Goal: Task Accomplishment & Management: Manage account settings

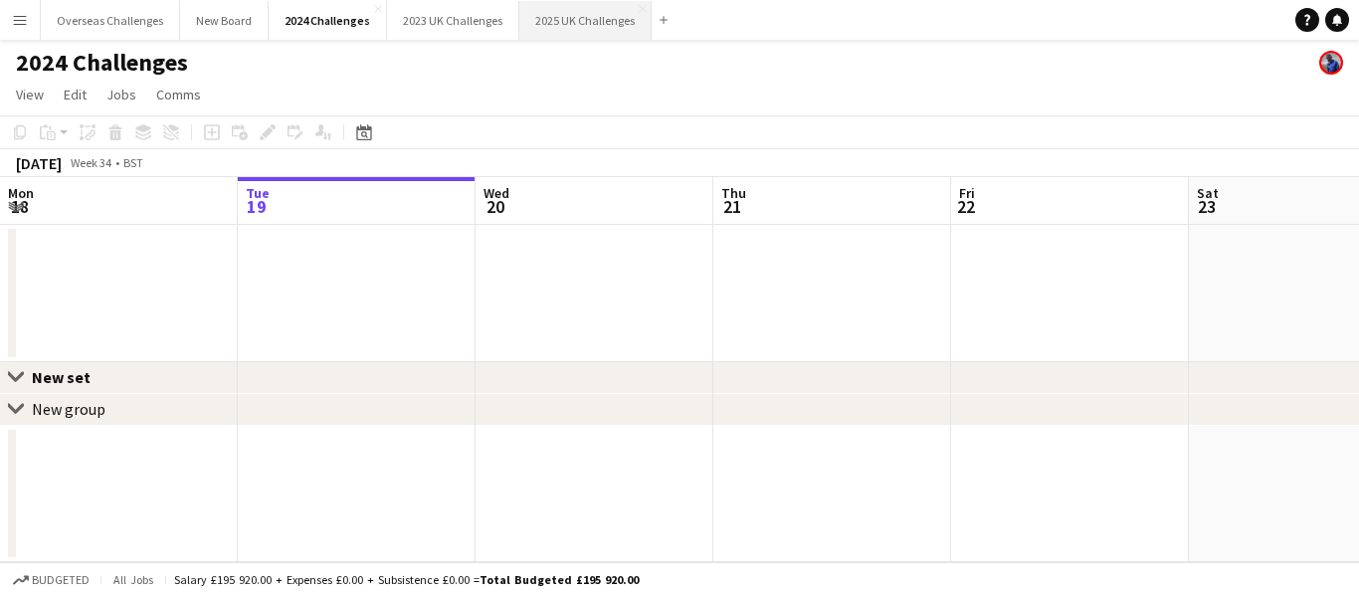
click at [549, 24] on button "2025 UK Challenges Close" at bounding box center [585, 20] width 132 height 39
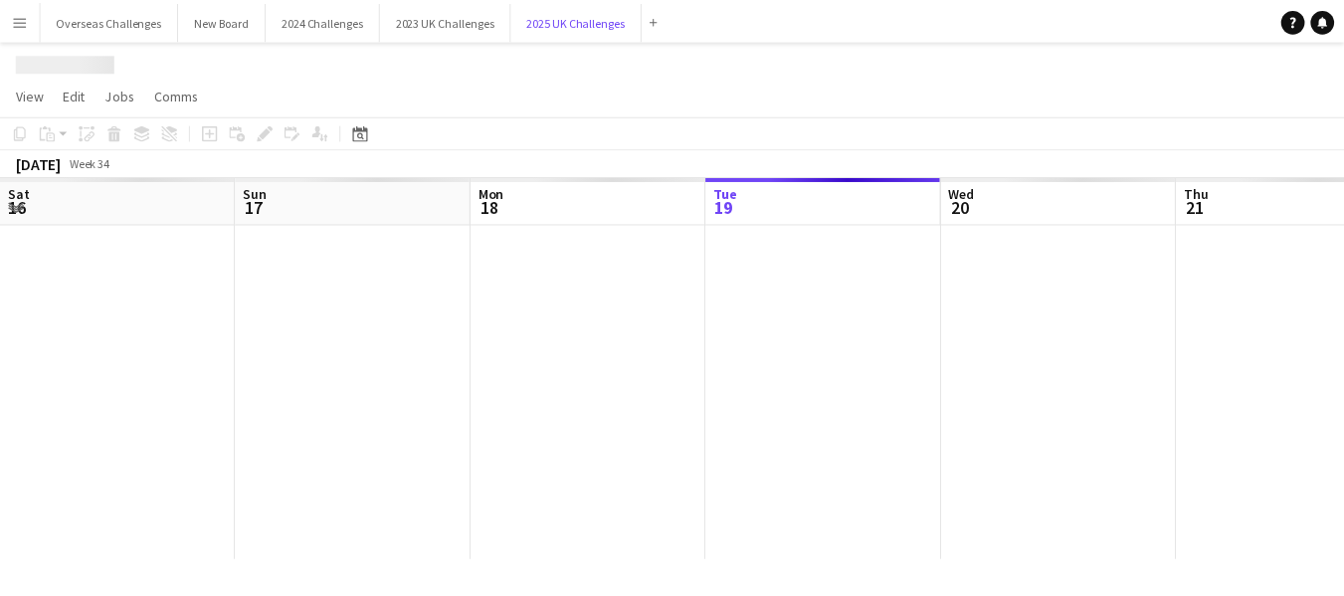
scroll to position [0, 476]
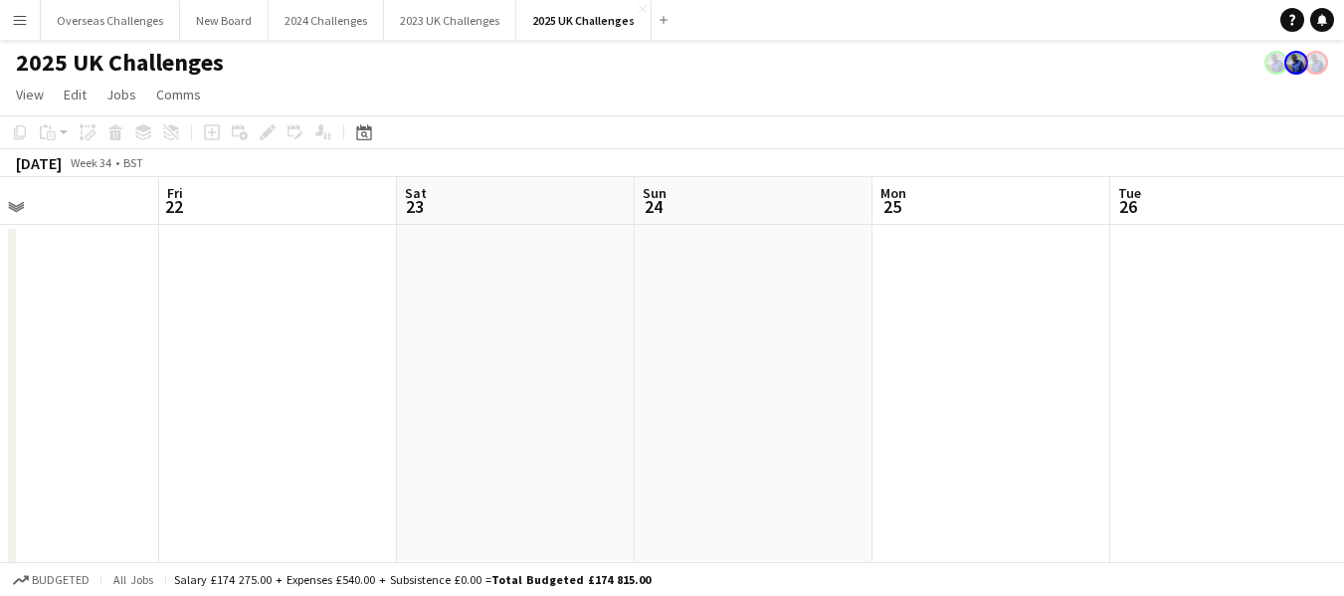
drag, startPoint x: 910, startPoint y: 309, endPoint x: 118, endPoint y: 390, distance: 796.1
click at [118, 390] on app-calendar-viewport "Mon 18 Tue 19 Wed 20 Thu 21 Fri 22 Sat 23 Sun 24 Mon 25 Tue 26 Wed 27 Thu 28" at bounding box center [672, 539] width 1344 height 725
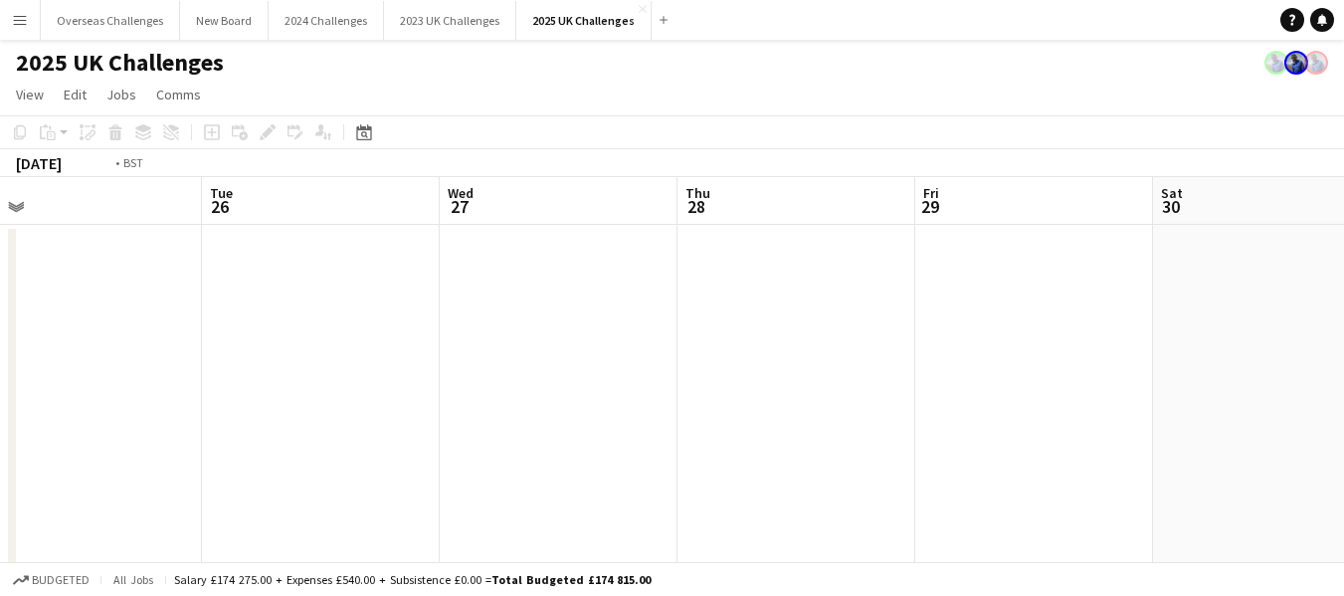
drag, startPoint x: 908, startPoint y: 337, endPoint x: 0, endPoint y: 368, distance: 909.0
click at [0, 368] on app-calendar-viewport "Fri 22 Sat 23 Sun 24 Mon 25 Tue 26 Wed 27 Thu 28 Fri 29 Sat 30 Sun 31 Mon 1" at bounding box center [672, 539] width 1344 height 725
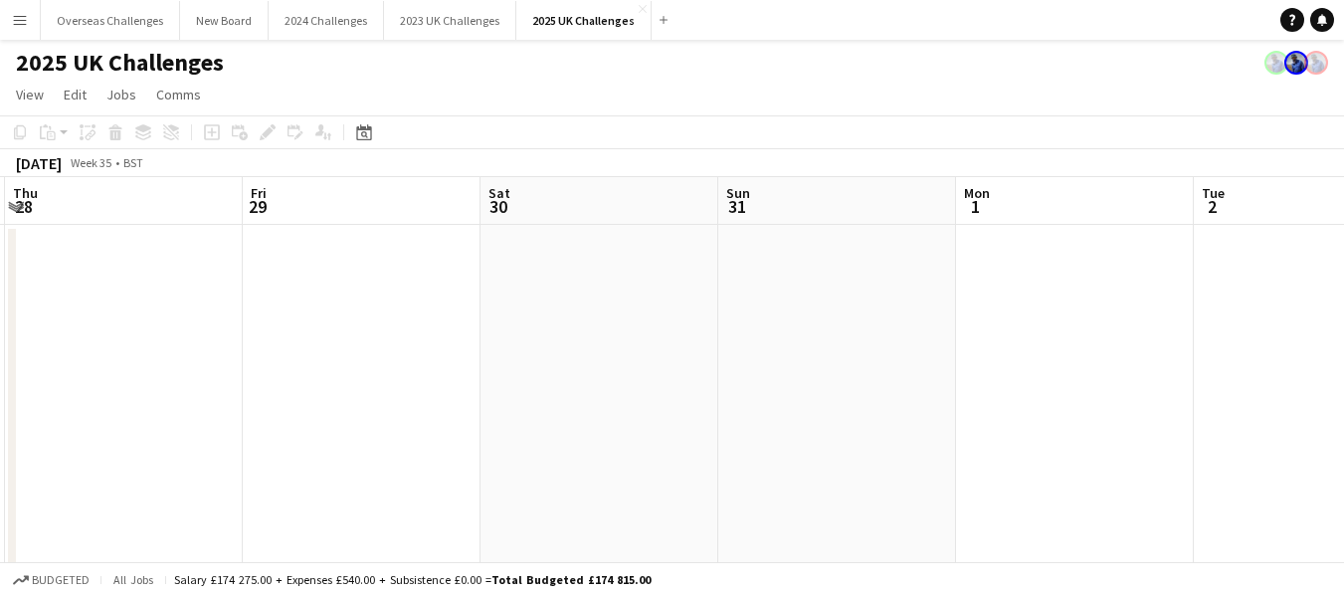
drag, startPoint x: 910, startPoint y: 351, endPoint x: 0, endPoint y: 345, distance: 910.5
click at [0, 345] on app-calendar-viewport "Mon 25 Tue 26 Wed 27 Thu 28 Fri 29 Sat 30 Sun 31 Mon 1 Tue 2 Wed 3 Thu 4" at bounding box center [672, 539] width 1344 height 725
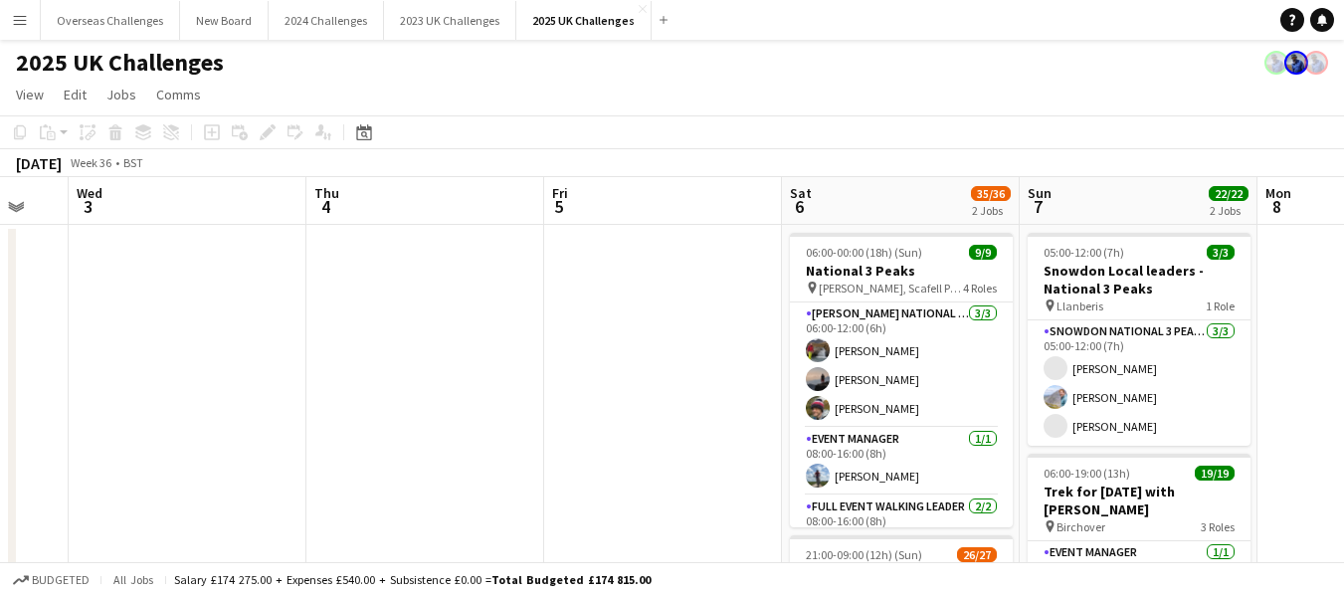
drag, startPoint x: 1125, startPoint y: 352, endPoint x: 0, endPoint y: 307, distance: 1126.3
click at [0, 307] on app-calendar-viewport "Sun 31 Mon 1 Tue 2 Wed 3 Thu 4 Fri 5 Sat 6 35/36 2 Jobs Sun 7 22/22 2 Jobs Mon …" at bounding box center [672, 569] width 1344 height 784
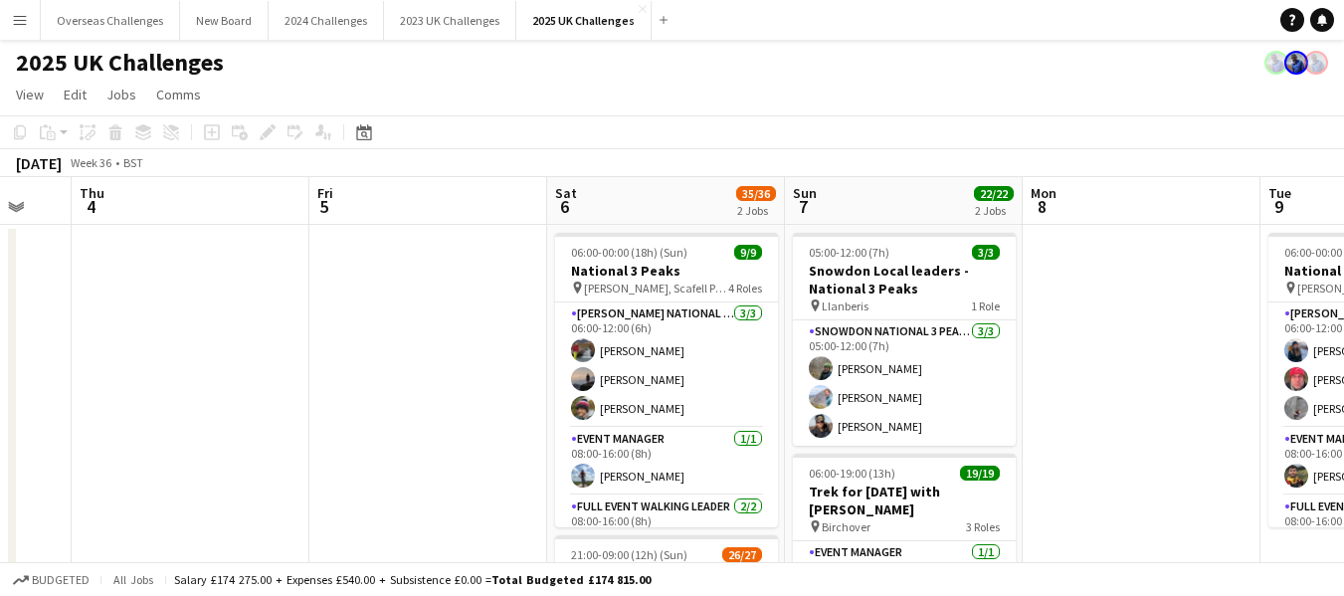
scroll to position [0, 685]
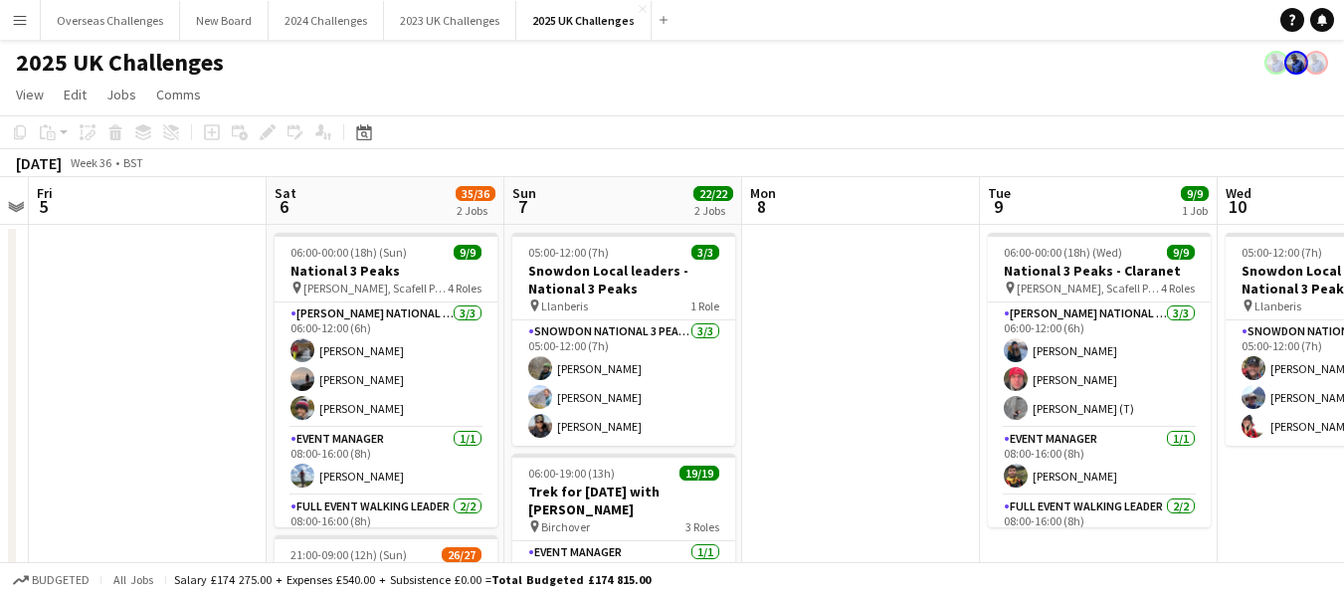
drag, startPoint x: 515, startPoint y: 300, endPoint x: 0, endPoint y: 304, distance: 515.4
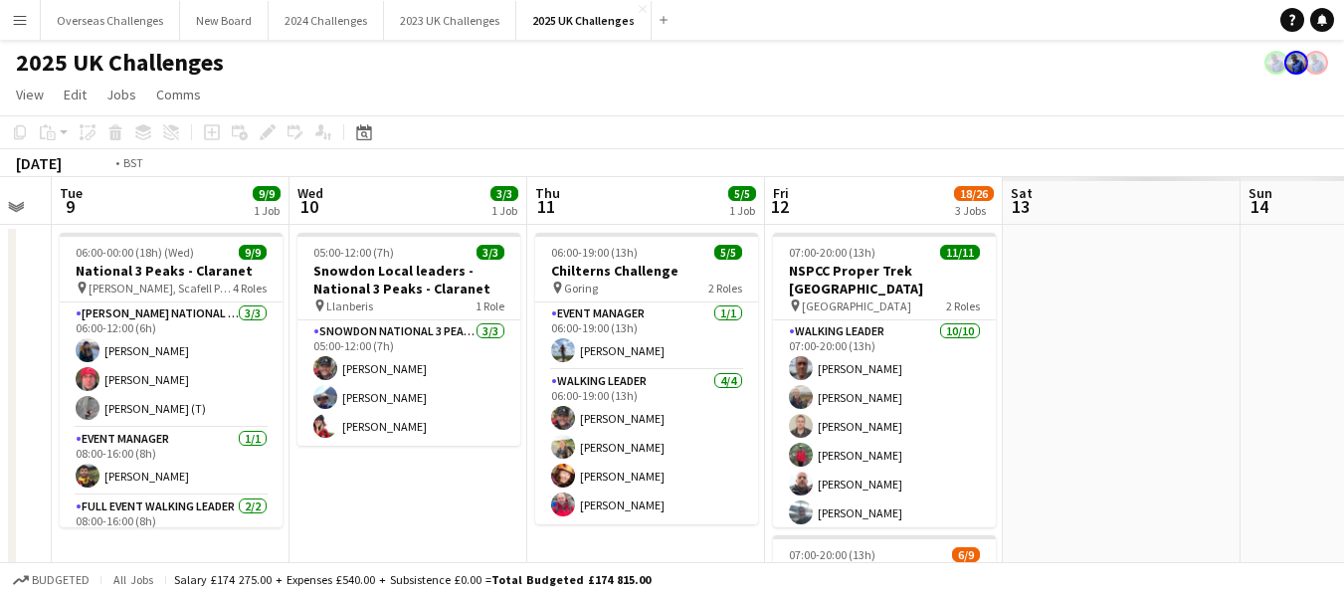
scroll to position [0, 843]
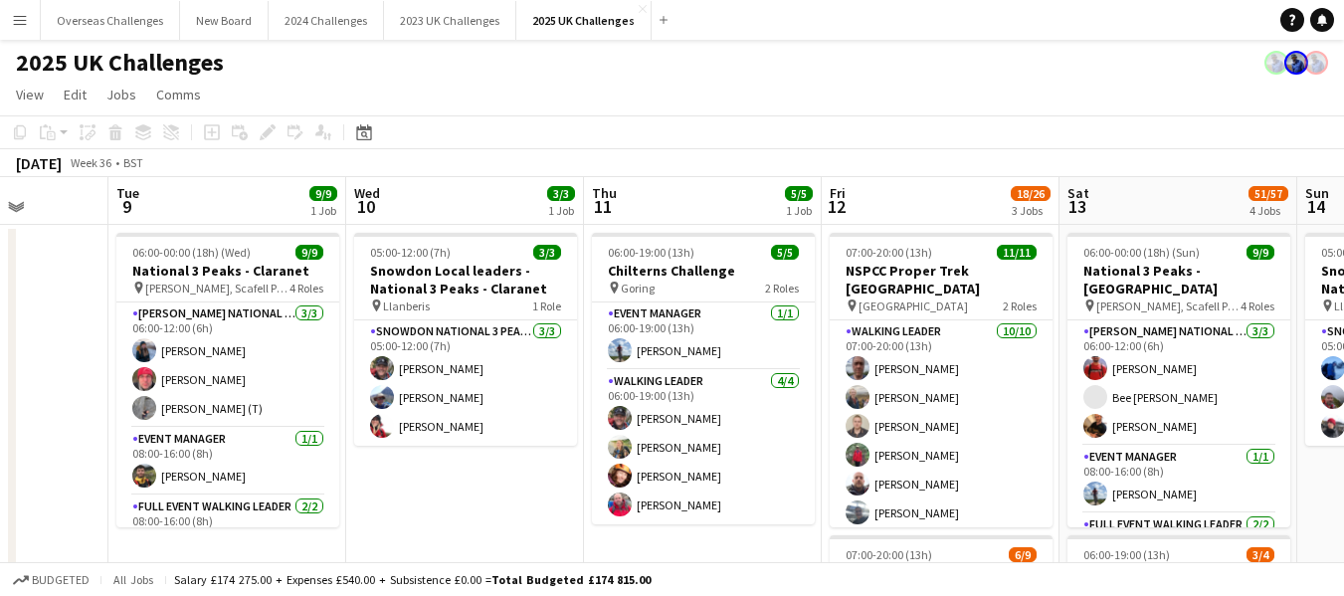
drag, startPoint x: 872, startPoint y: 307, endPoint x: 0, endPoint y: 328, distance: 871.9
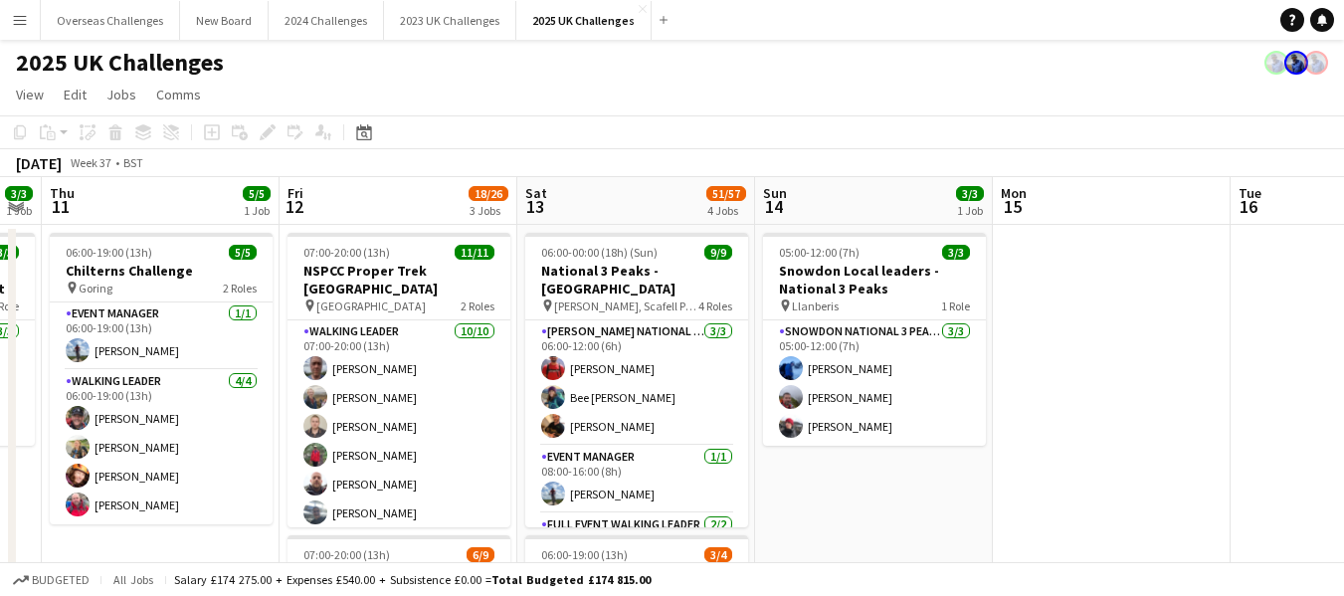
scroll to position [0, 615]
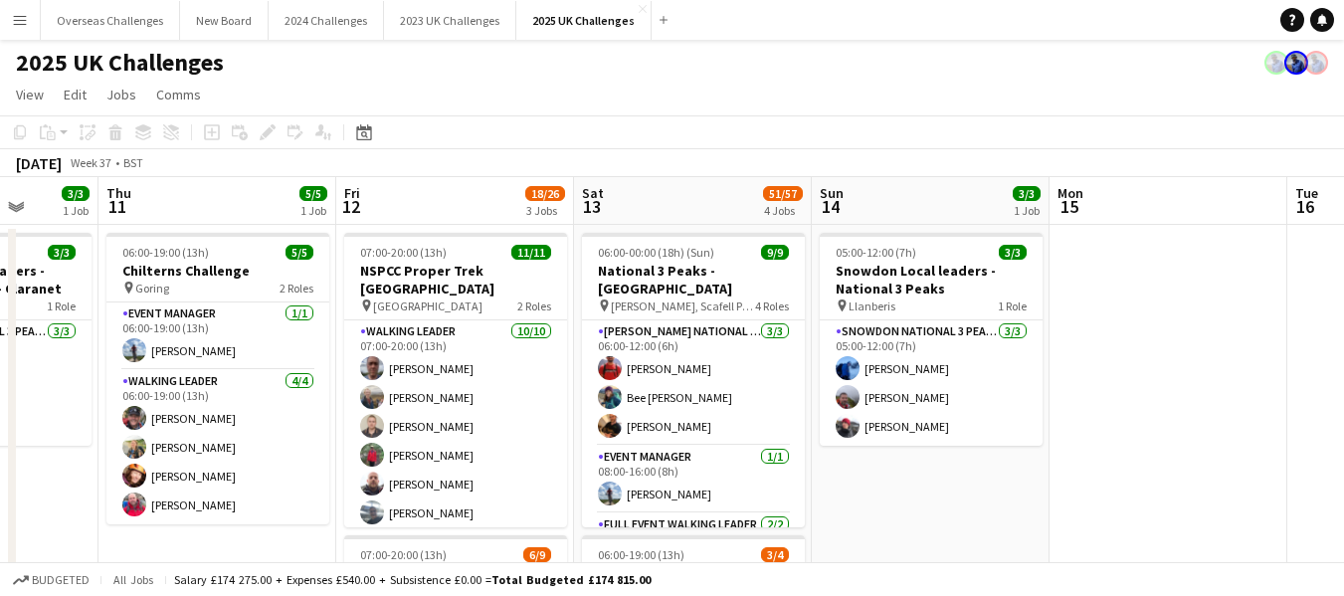
drag, startPoint x: 735, startPoint y: 300, endPoint x: 250, endPoint y: 325, distance: 486.2
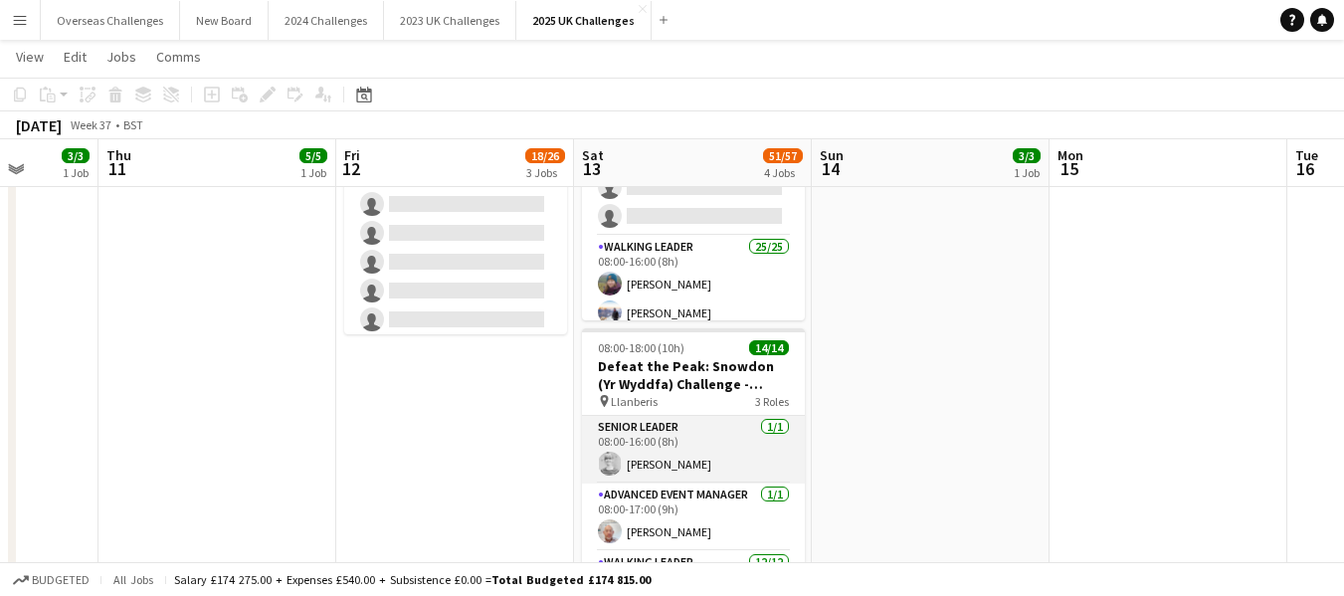
scroll to position [100, 0]
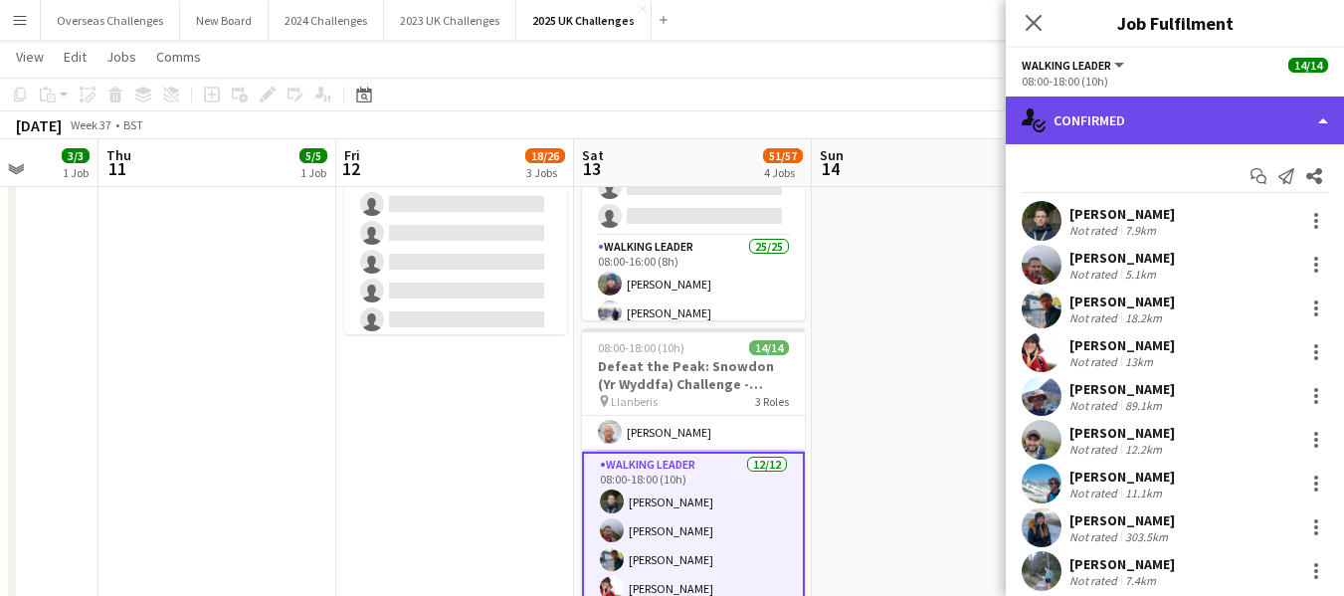
click at [1319, 120] on div "single-neutral-actions-check-2 Confirmed" at bounding box center [1175, 121] width 338 height 48
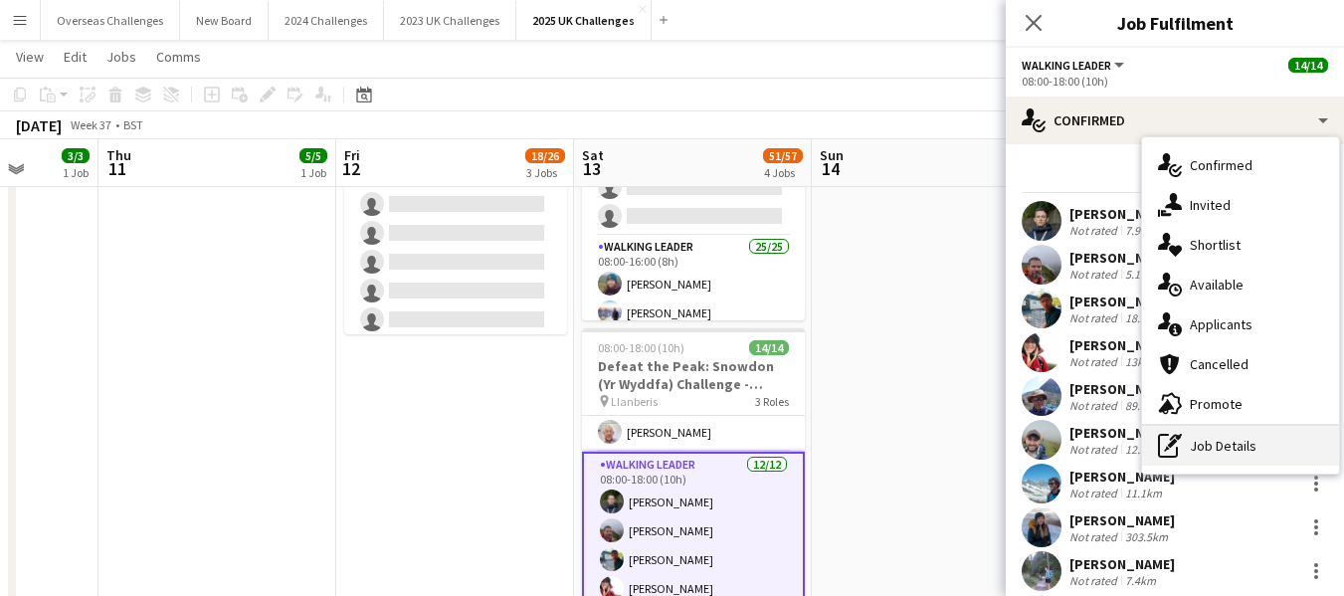
click at [1221, 444] on div "pen-write Job Details" at bounding box center [1240, 446] width 197 height 40
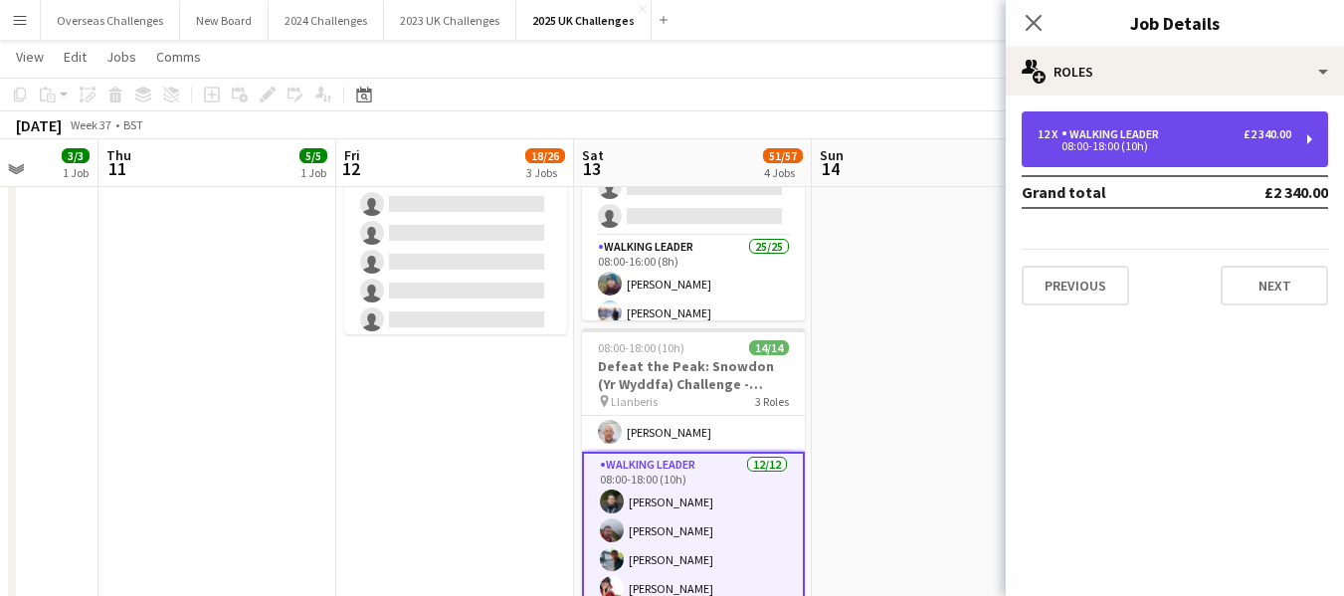
click at [1118, 138] on div "Walking Leader" at bounding box center [1114, 134] width 105 height 14
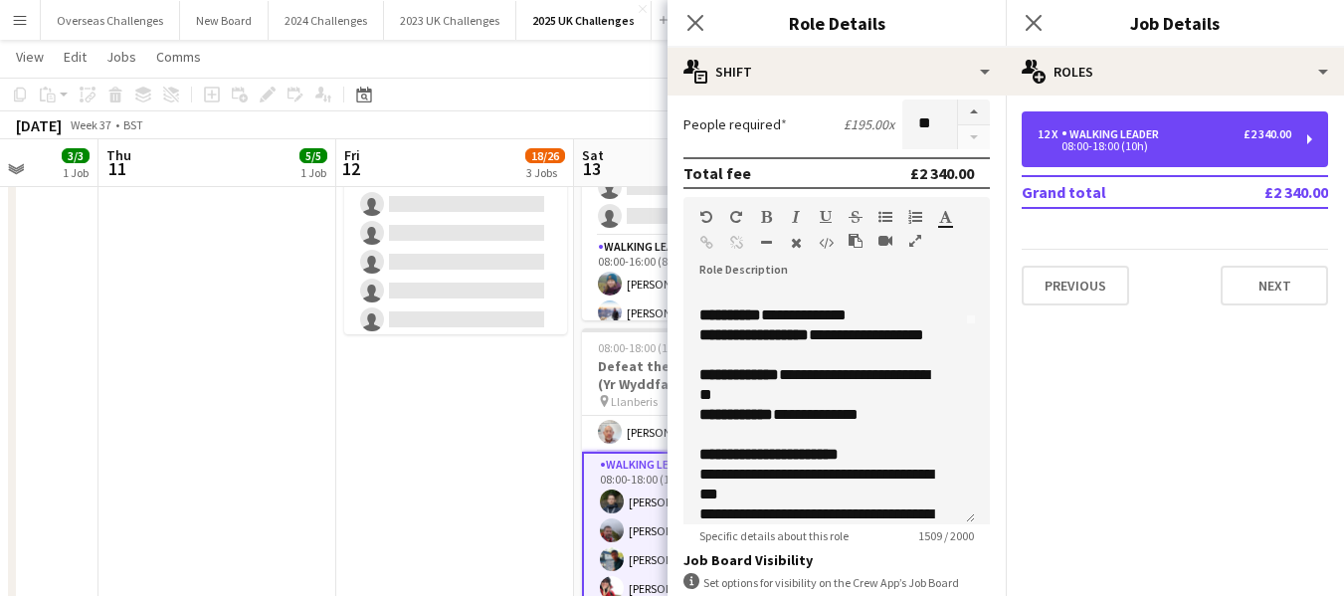
scroll to position [299, 0]
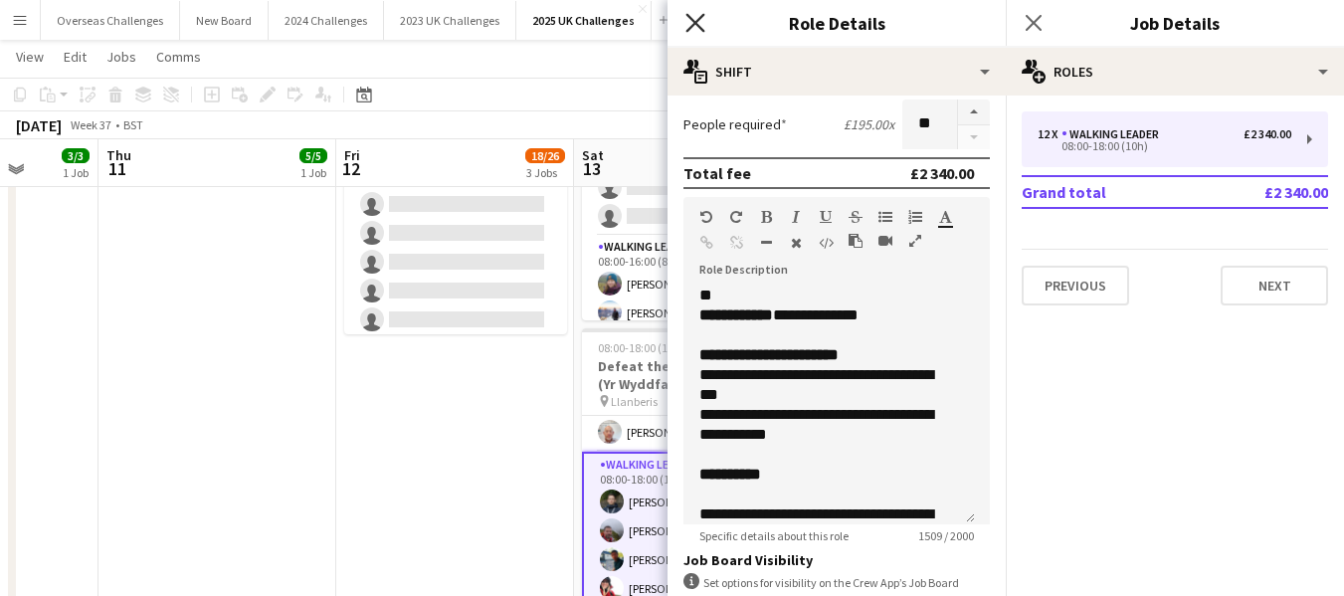
click at [692, 18] on icon at bounding box center [695, 22] width 19 height 19
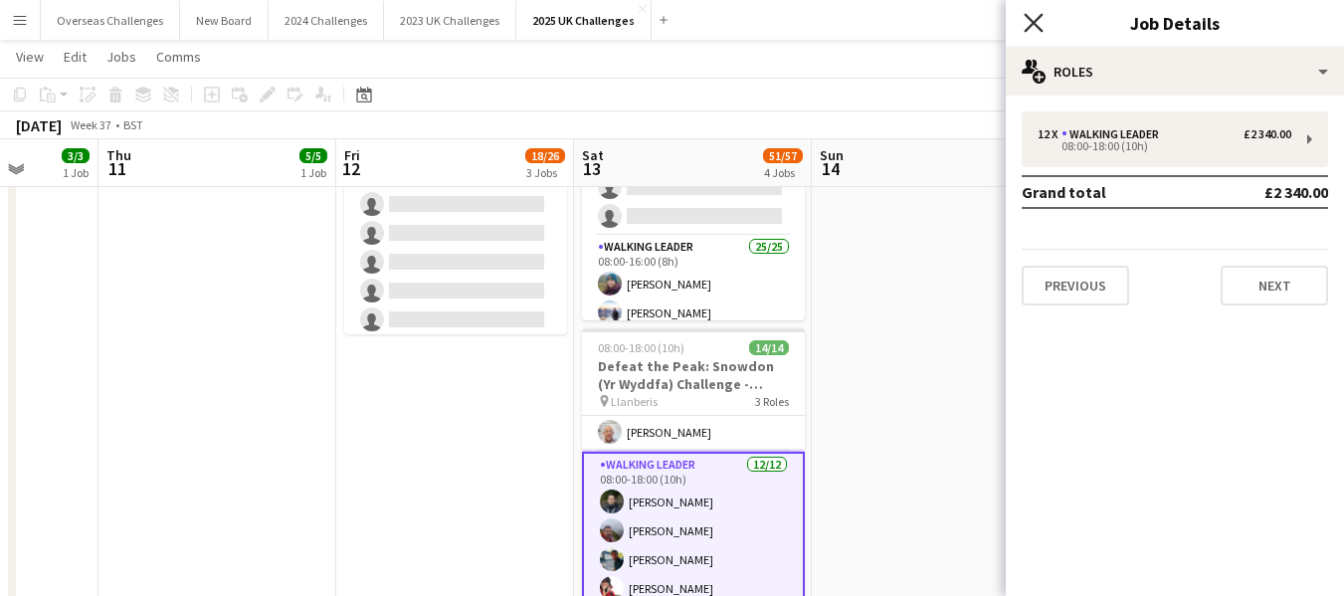
click at [1032, 20] on icon at bounding box center [1033, 22] width 19 height 19
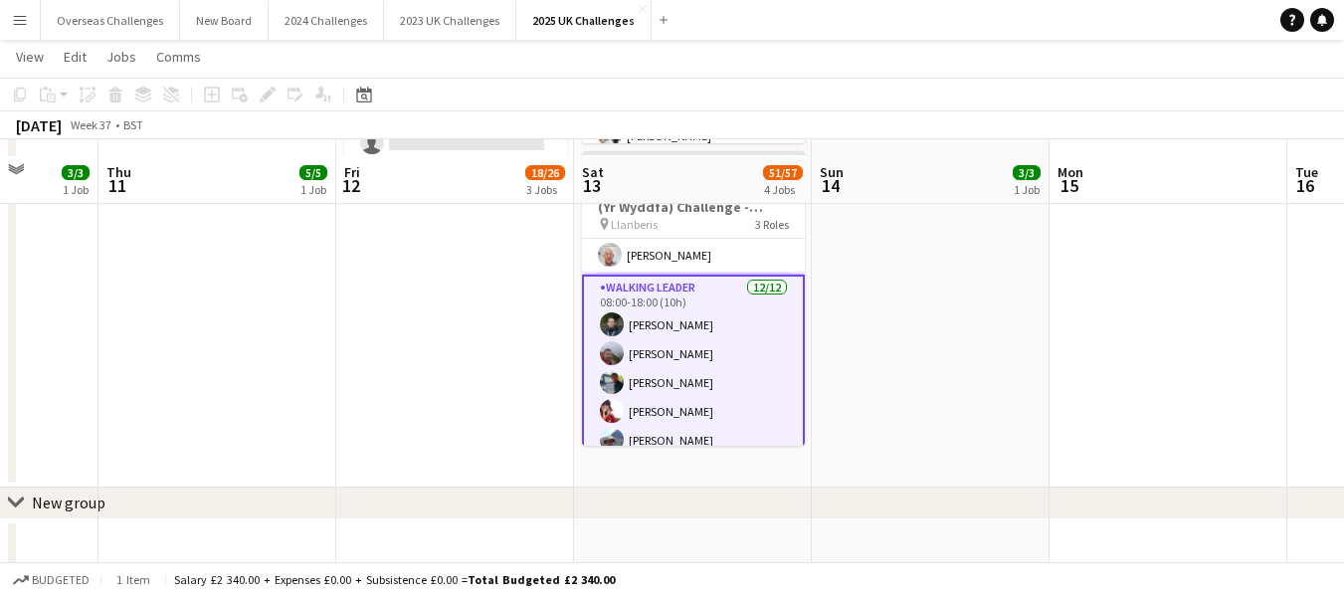
scroll to position [990, 0]
